Goal: Task Accomplishment & Management: Complete application form

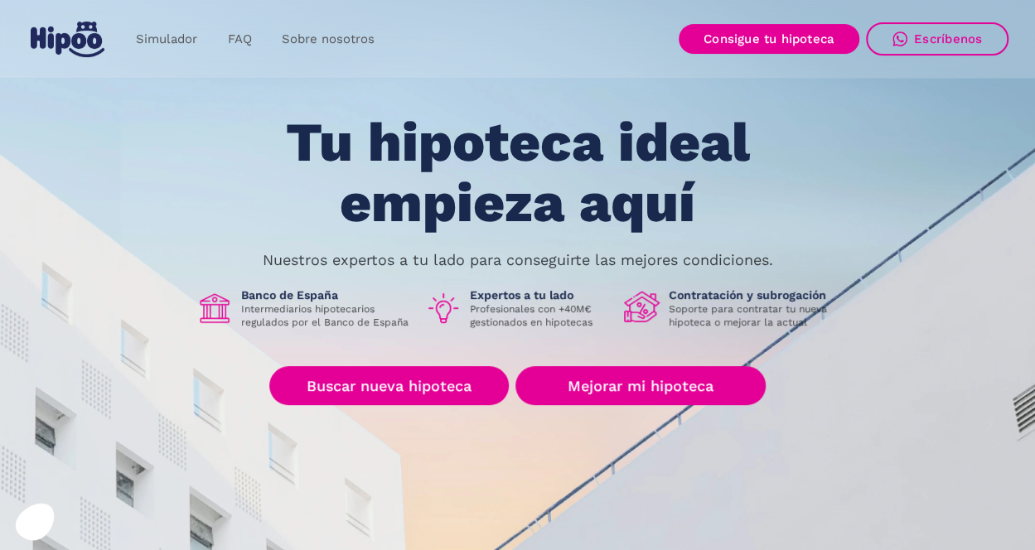
scroll to position [83, 0]
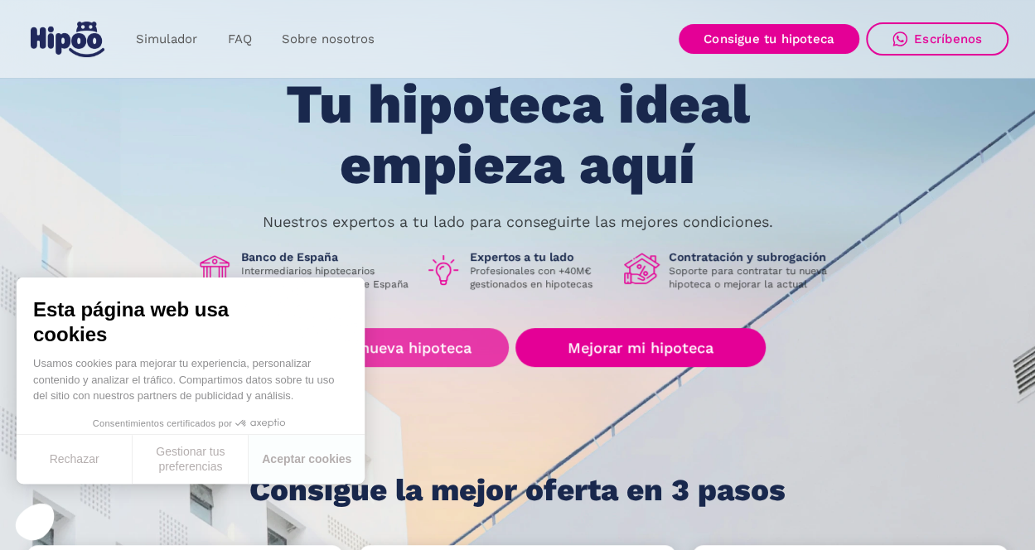
click at [401, 345] on link "Buscar nueva hipoteca" at bounding box center [388, 347] width 239 height 39
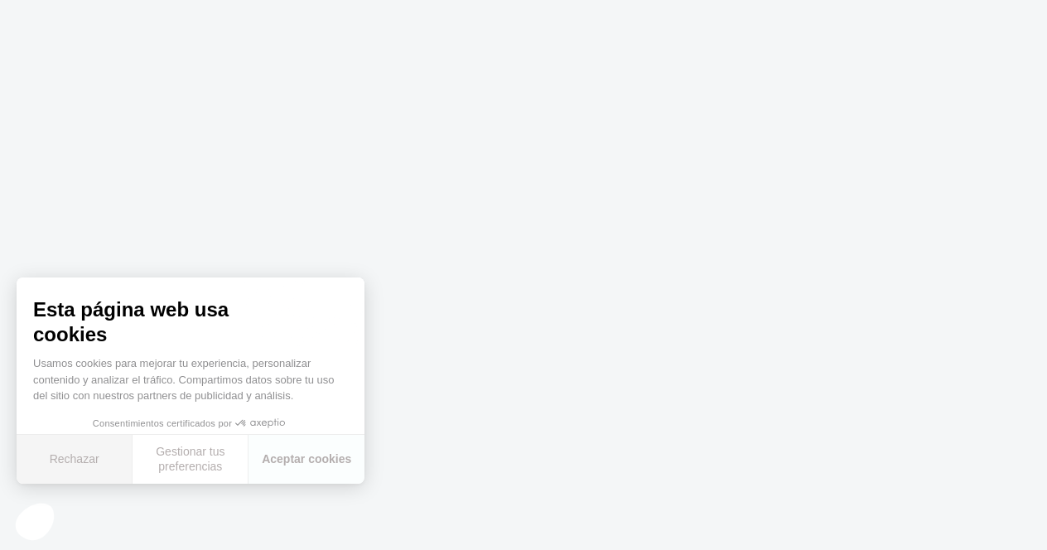
click at [78, 459] on button "Rechazar" at bounding box center [75, 459] width 116 height 49
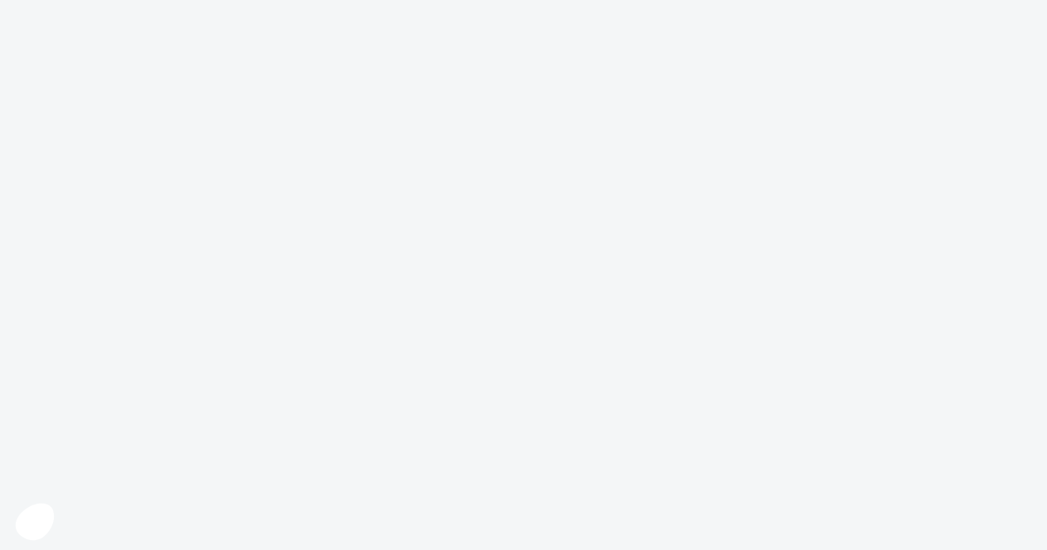
drag, startPoint x: 688, startPoint y: 465, endPoint x: 723, endPoint y: 430, distance: 49.2
click at [688, 464] on body at bounding box center [523, 275] width 1047 height 550
